Goal: Information Seeking & Learning: Learn about a topic

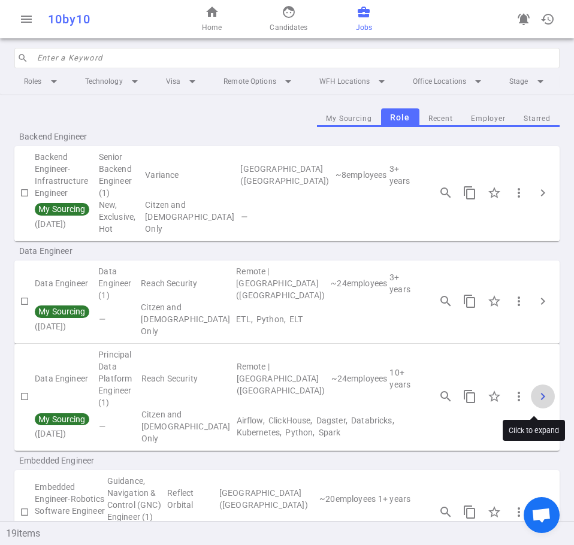
click at [535, 396] on span "chevron_right" at bounding box center [542, 396] width 14 height 14
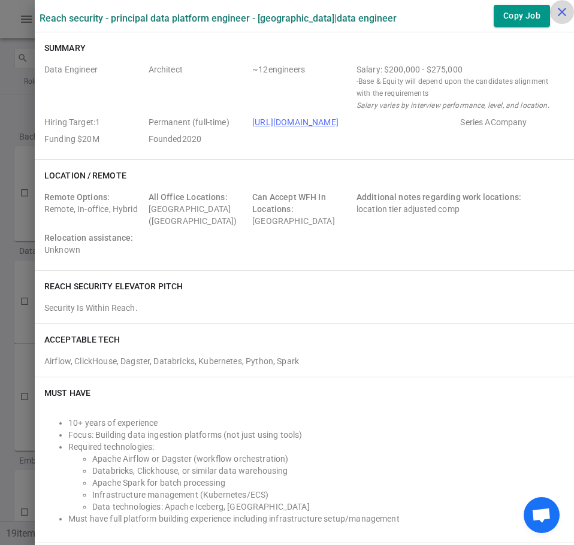
click at [557, 13] on icon "close" at bounding box center [561, 12] width 14 height 14
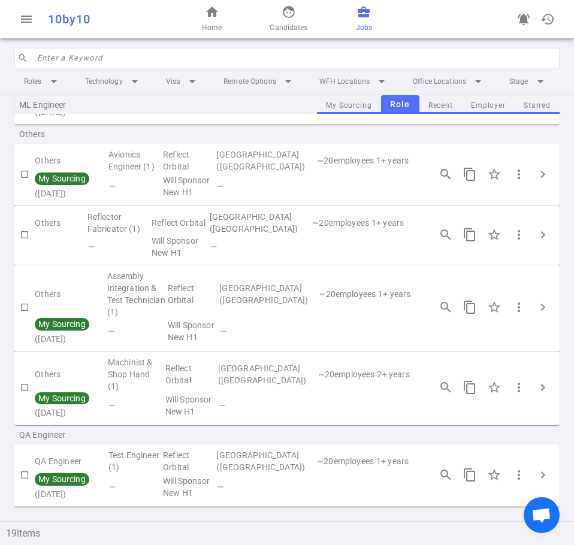
scroll to position [1352, 0]
click at [535, 468] on span "chevron_right" at bounding box center [542, 475] width 14 height 14
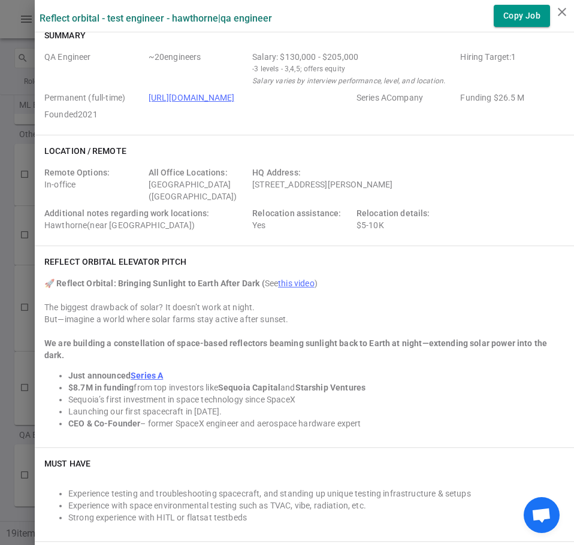
scroll to position [0, 0]
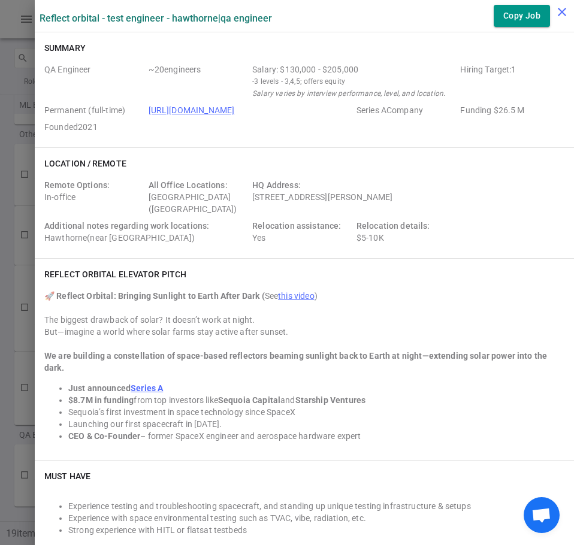
click at [560, 13] on icon "close" at bounding box center [561, 12] width 14 height 14
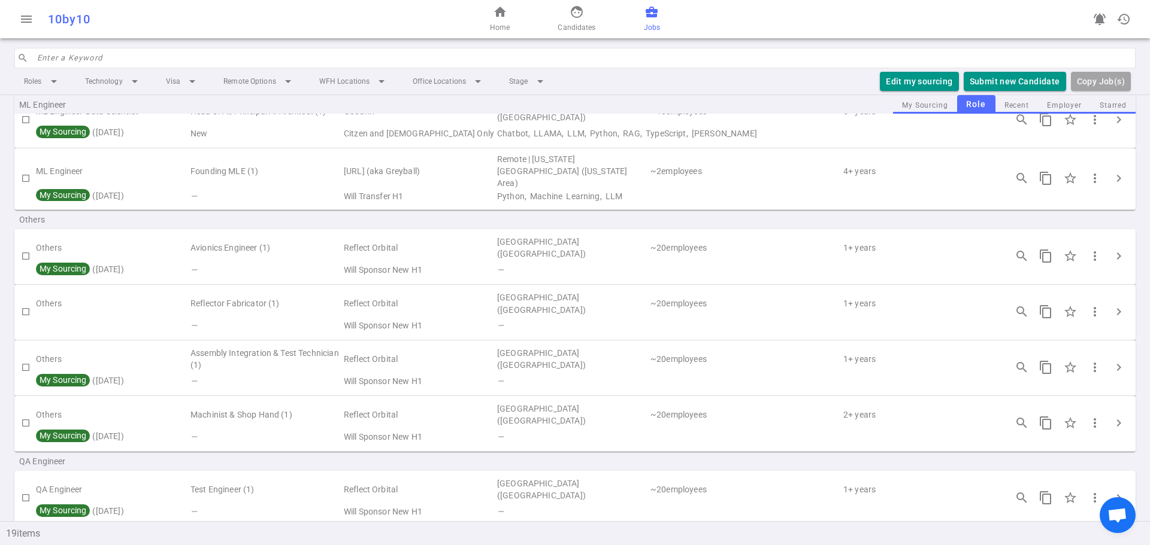
scroll to position [850, 0]
click at [289, 475] on td "Test Engineer (1)" at bounding box center [265, 489] width 153 height 28
click at [573, 490] on span "chevron_right" at bounding box center [1118, 497] width 14 height 14
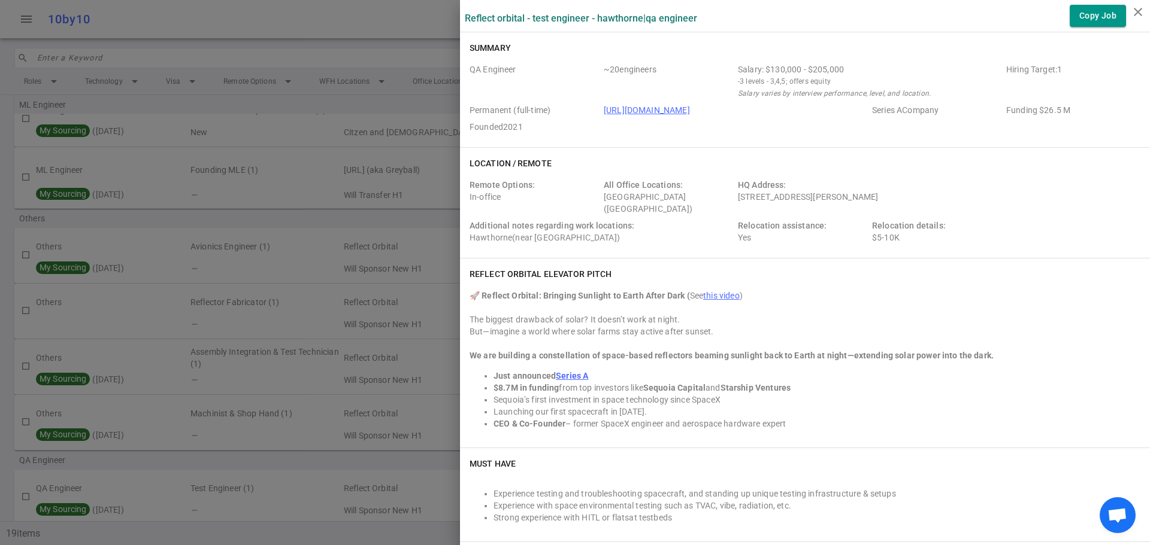
click at [310, 335] on div at bounding box center [575, 272] width 1150 height 545
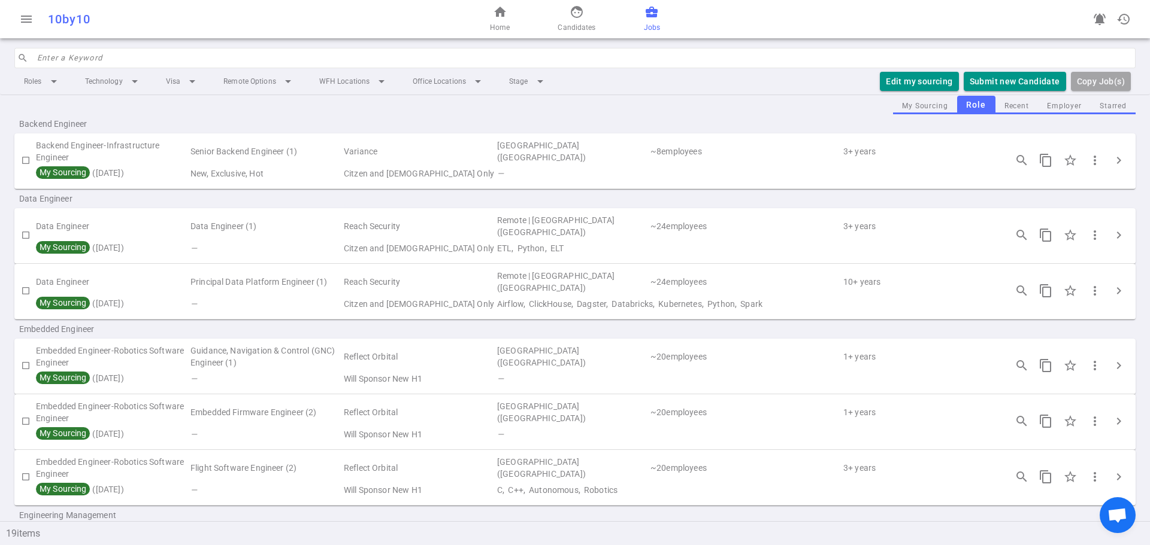
scroll to position [12, 0]
click at [573, 236] on span "chevron_right" at bounding box center [1118, 236] width 14 height 14
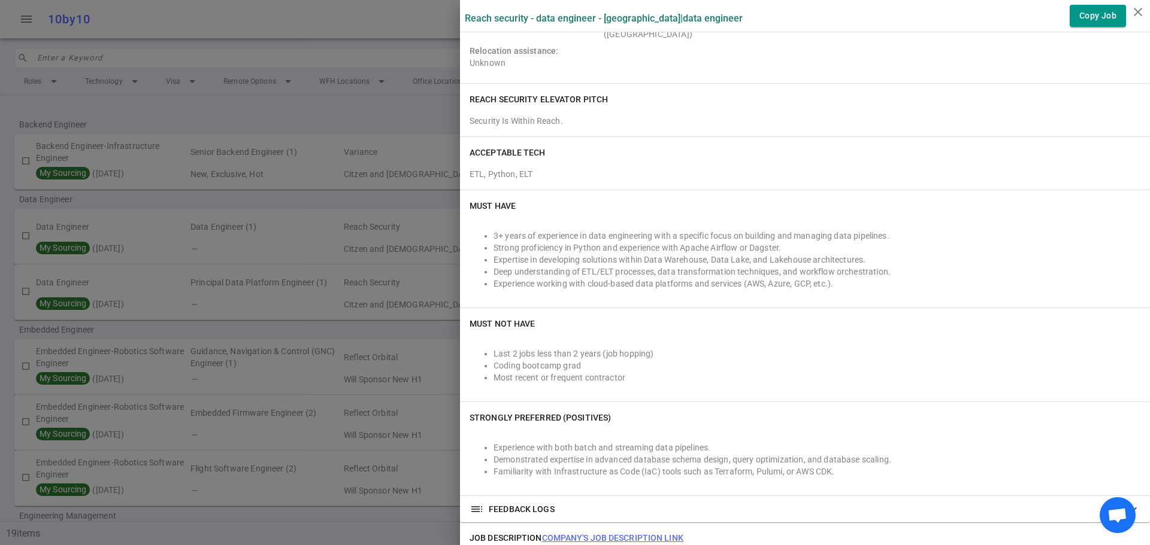
scroll to position [239, 0]
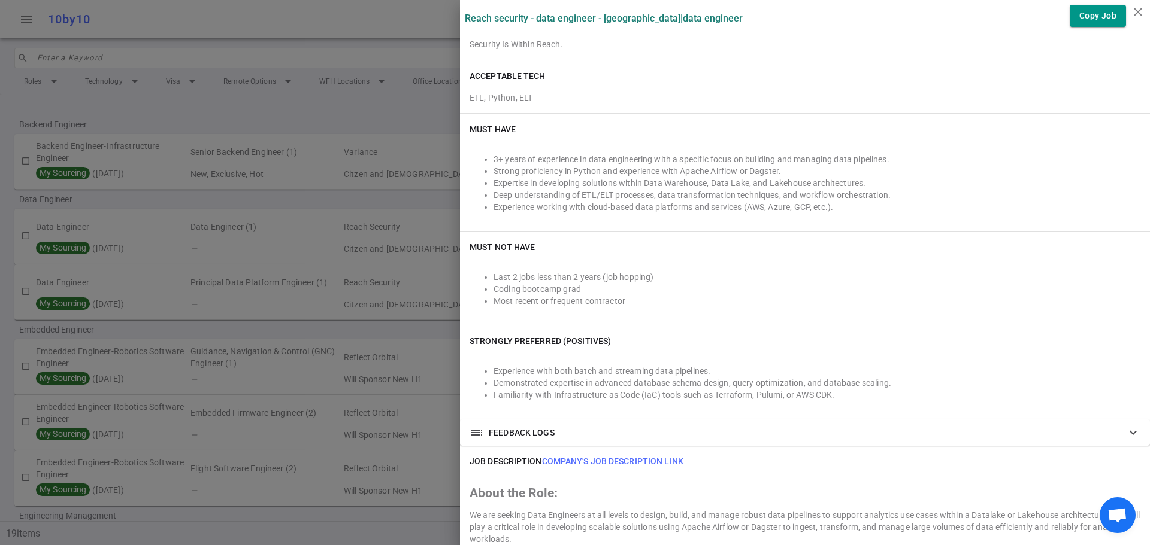
click at [348, 186] on div at bounding box center [575, 272] width 1150 height 545
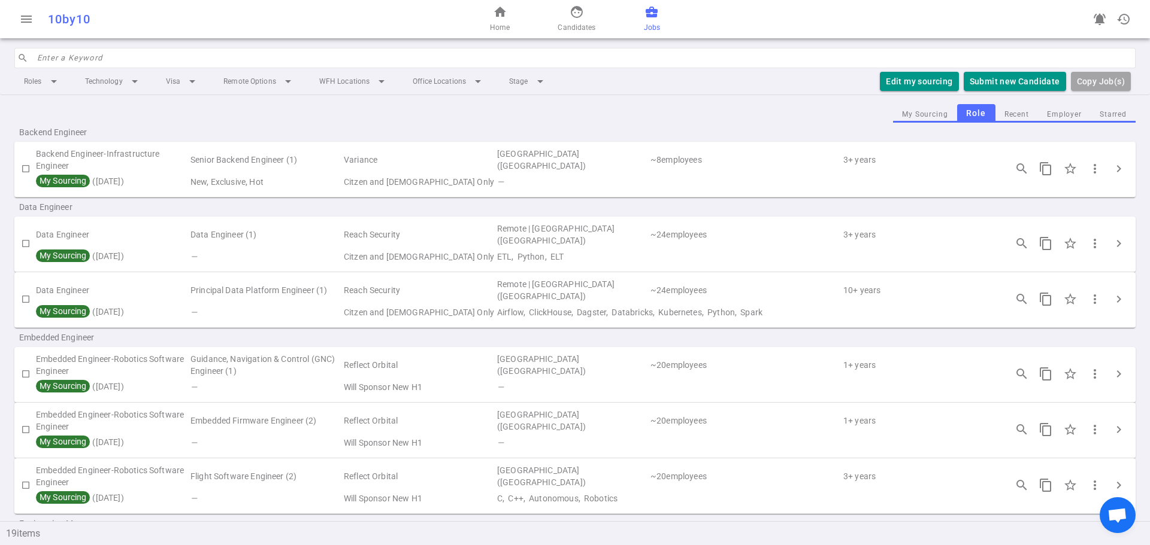
scroll to position [0, 0]
